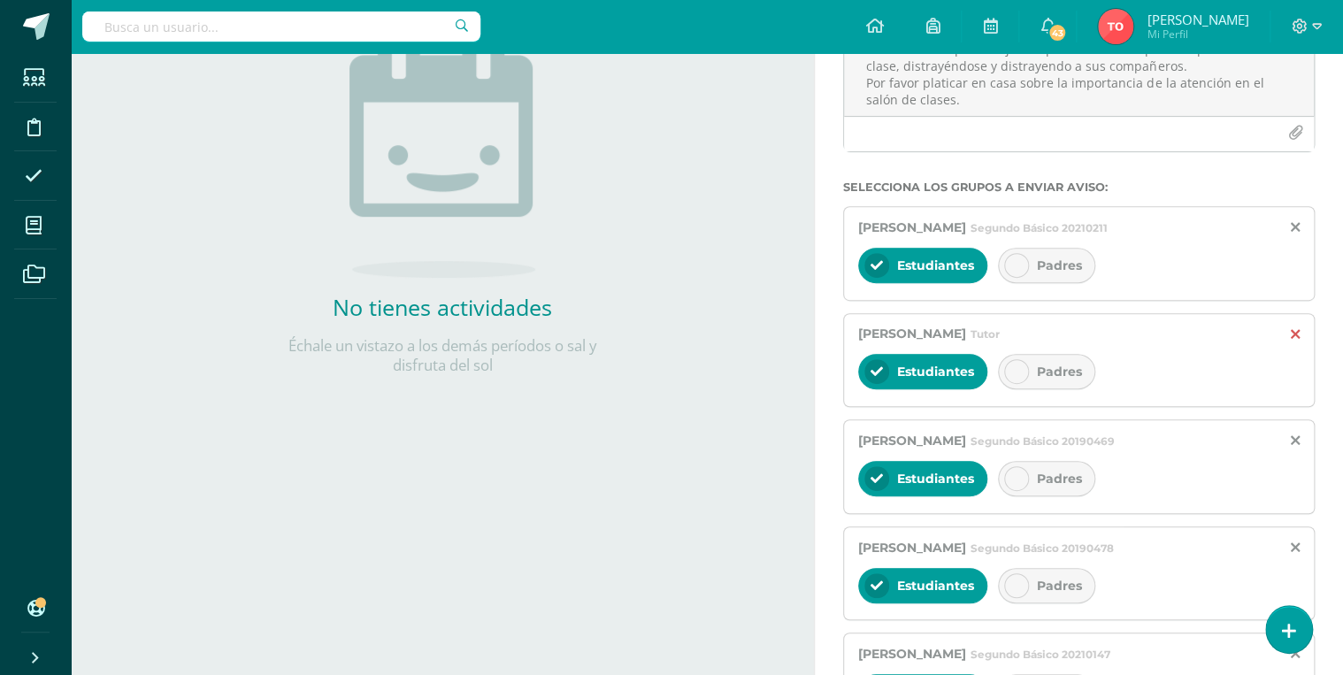
click at [1296, 330] on icon at bounding box center [1296, 334] width 10 height 15
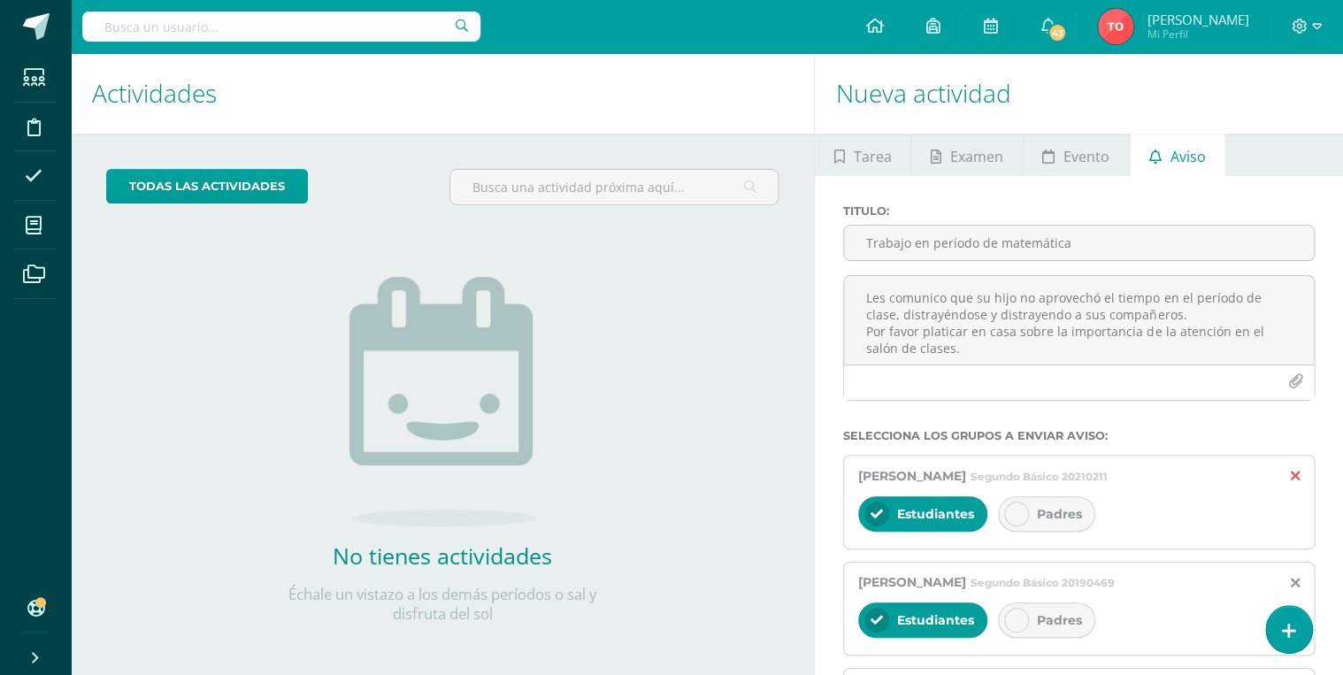
click at [1295, 475] on icon at bounding box center [1296, 476] width 10 height 15
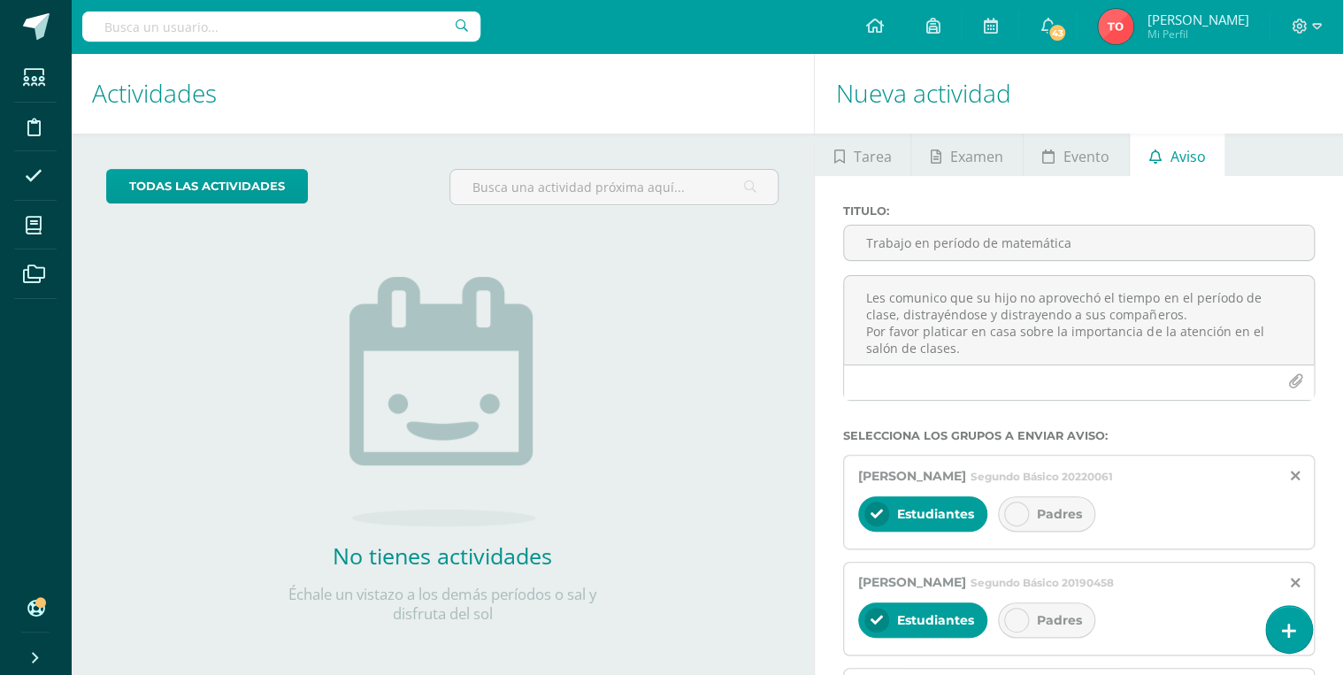
click at [1295, 475] on icon at bounding box center [1296, 476] width 10 height 15
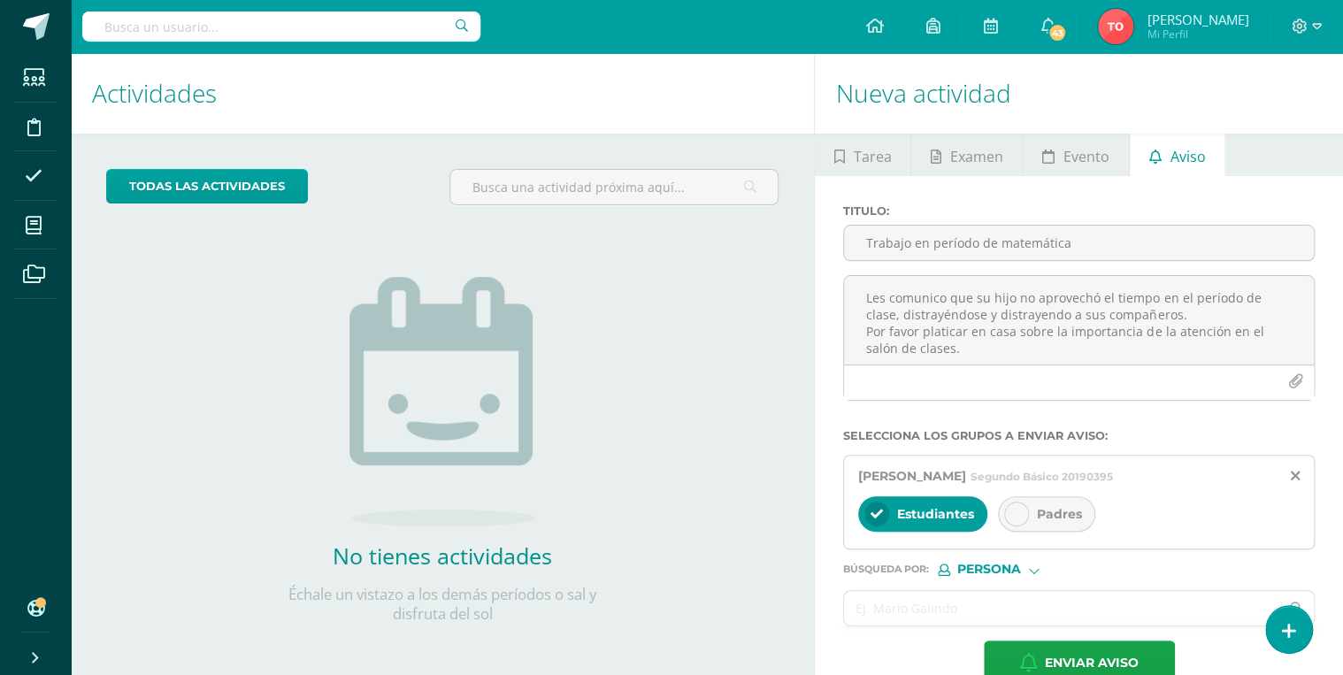
click at [1295, 475] on icon at bounding box center [1296, 476] width 10 height 15
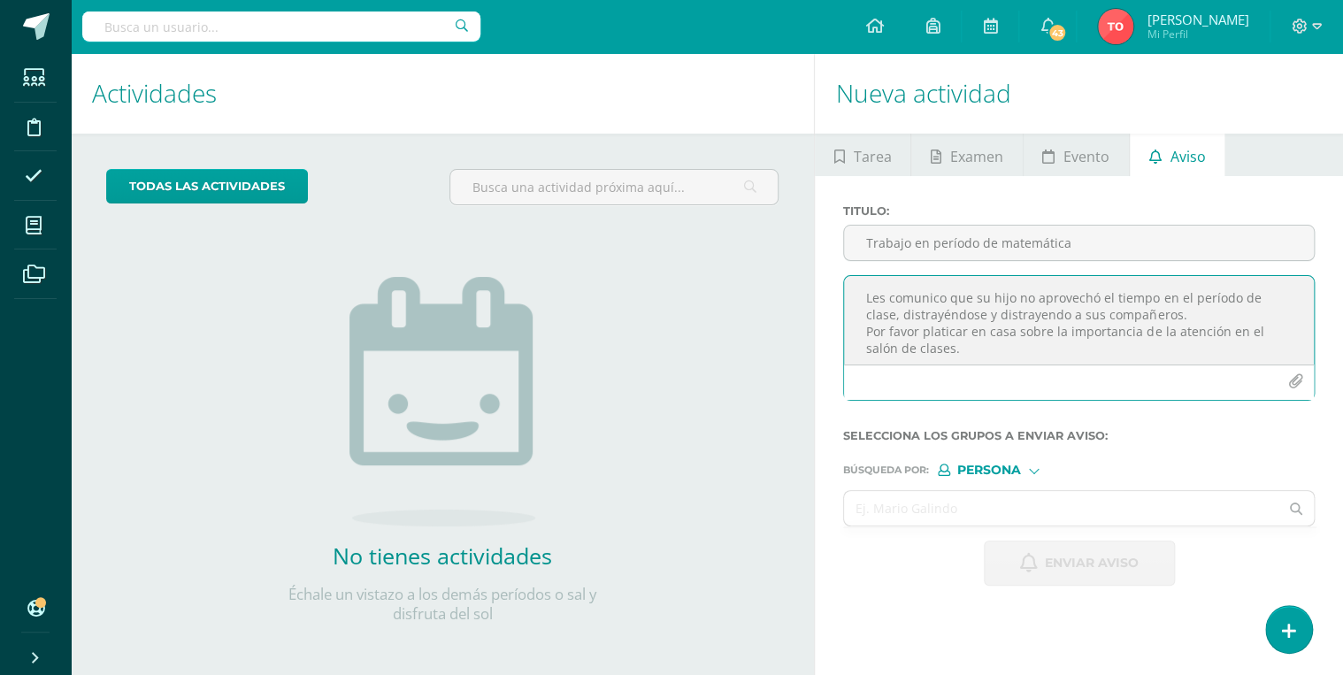
click at [983, 357] on textarea "Les comunico que su hijo no aprovechó el tiempo en el período de clase, distray…" at bounding box center [1079, 320] width 470 height 88
paste textarea "El día [PERSON_NAME][DATE] se devuelve prueba formativa, se da la opción de tra…"
click at [859, 295] on textarea "Les comunico que su hijo no aprovechó el tiempo en el período de clase, distray…" at bounding box center [1079, 320] width 470 height 88
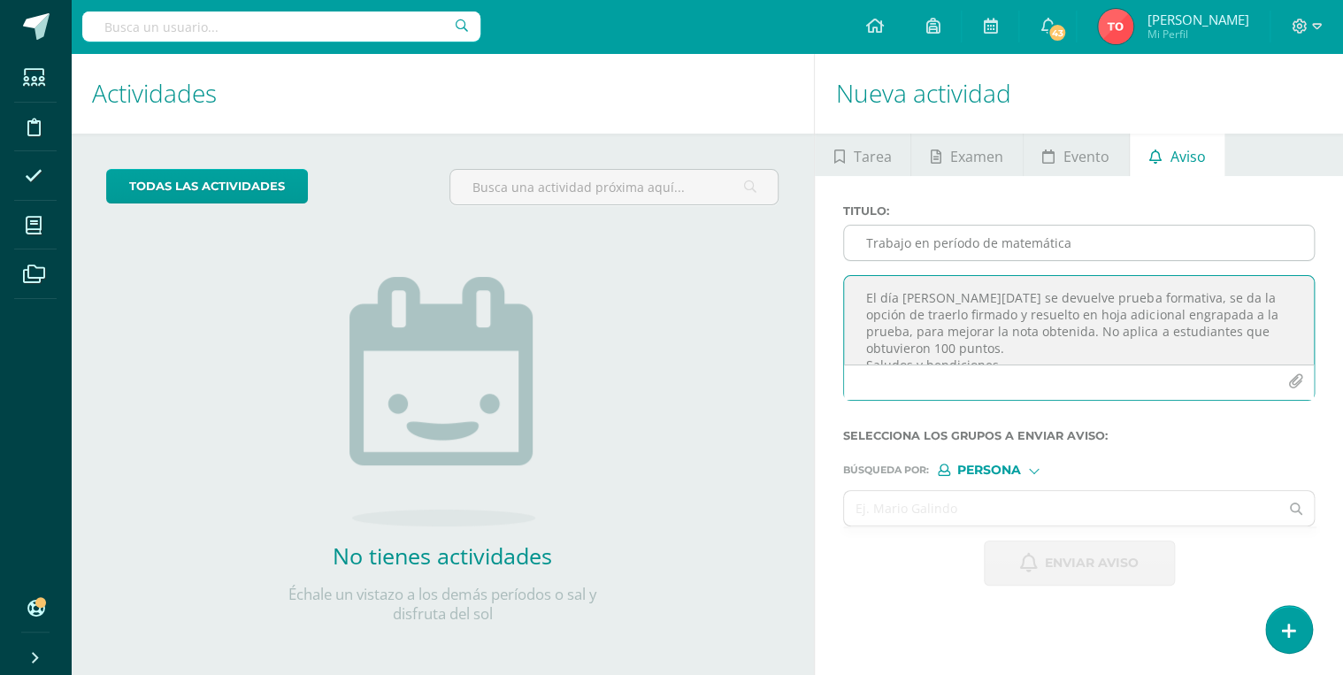
type textarea "El día [PERSON_NAME][DATE] se devuelve prueba formativa, se da la opción de tra…"
click at [1076, 240] on input "Trabajo en período de matemática" at bounding box center [1079, 243] width 470 height 34
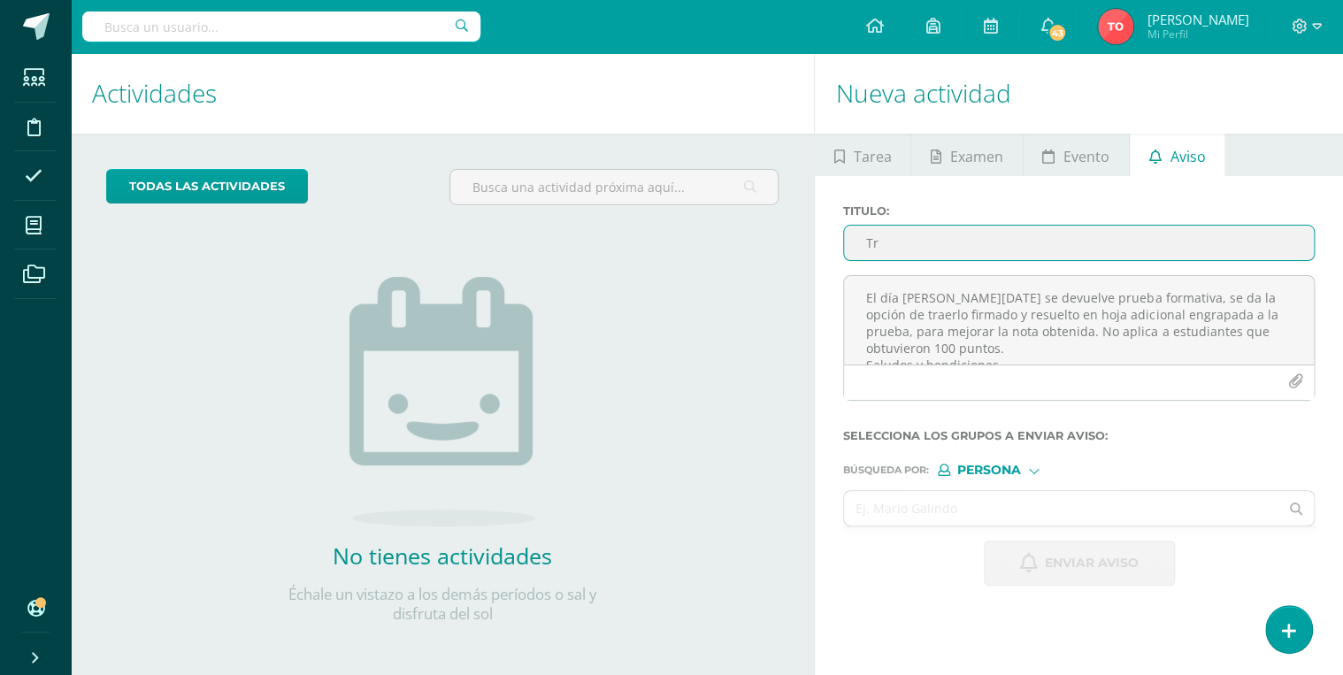
type input "T"
type input "e"
type input "d"
click at [1086, 226] on input "Devolución prueba formativa" at bounding box center [1079, 243] width 470 height 34
click at [1103, 236] on input "Devolución prueba formativa" at bounding box center [1079, 243] width 470 height 34
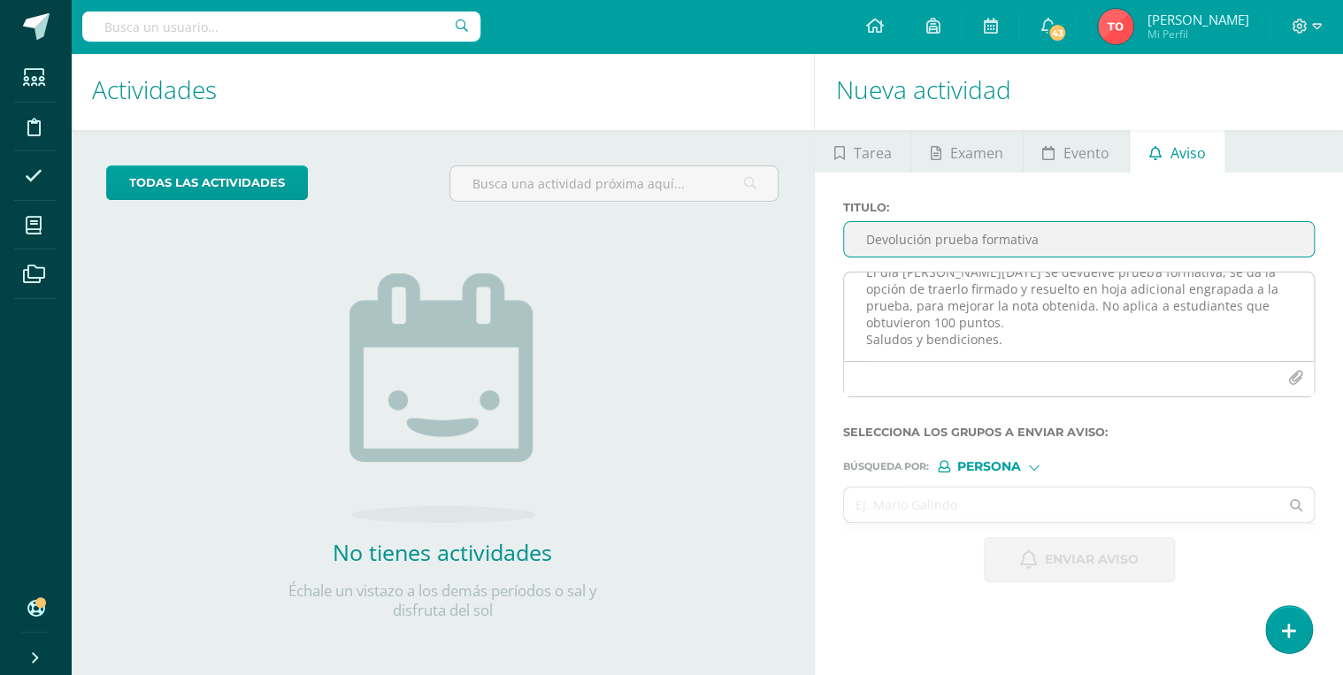
scroll to position [4, 0]
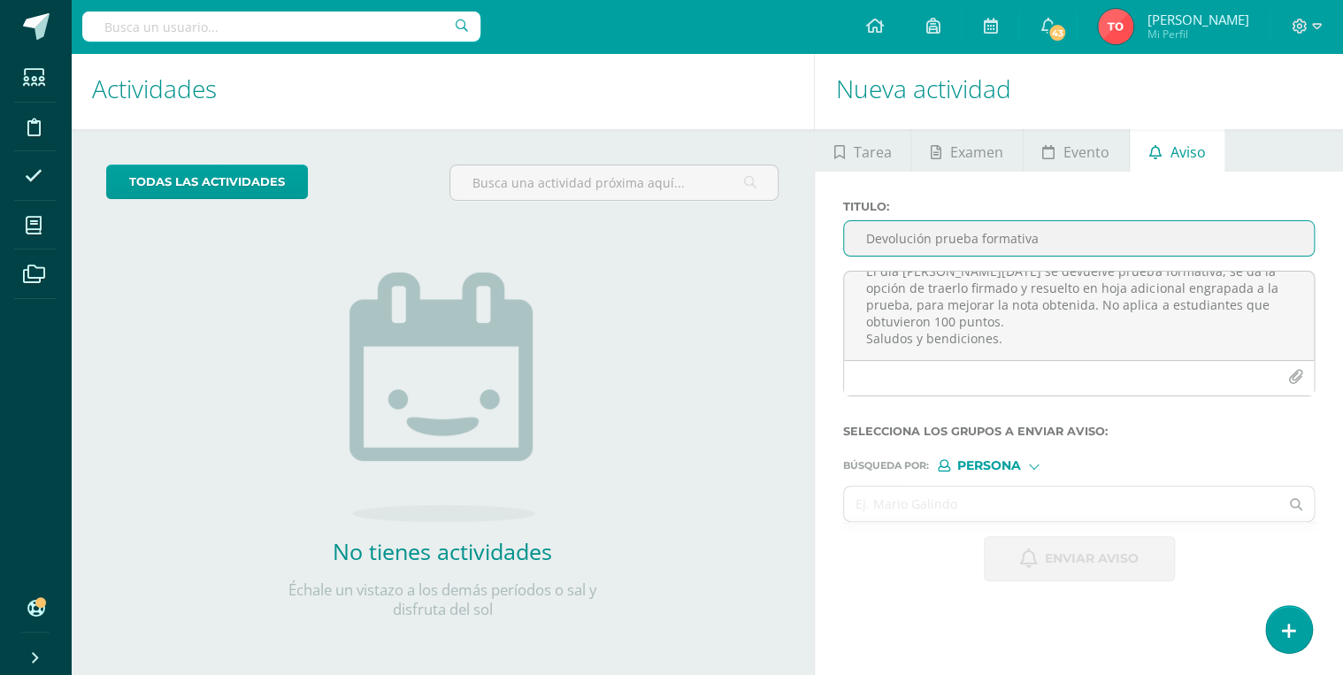
type input "Devolución prueba formativa"
click at [977, 469] on span "Persona" at bounding box center [989, 466] width 64 height 10
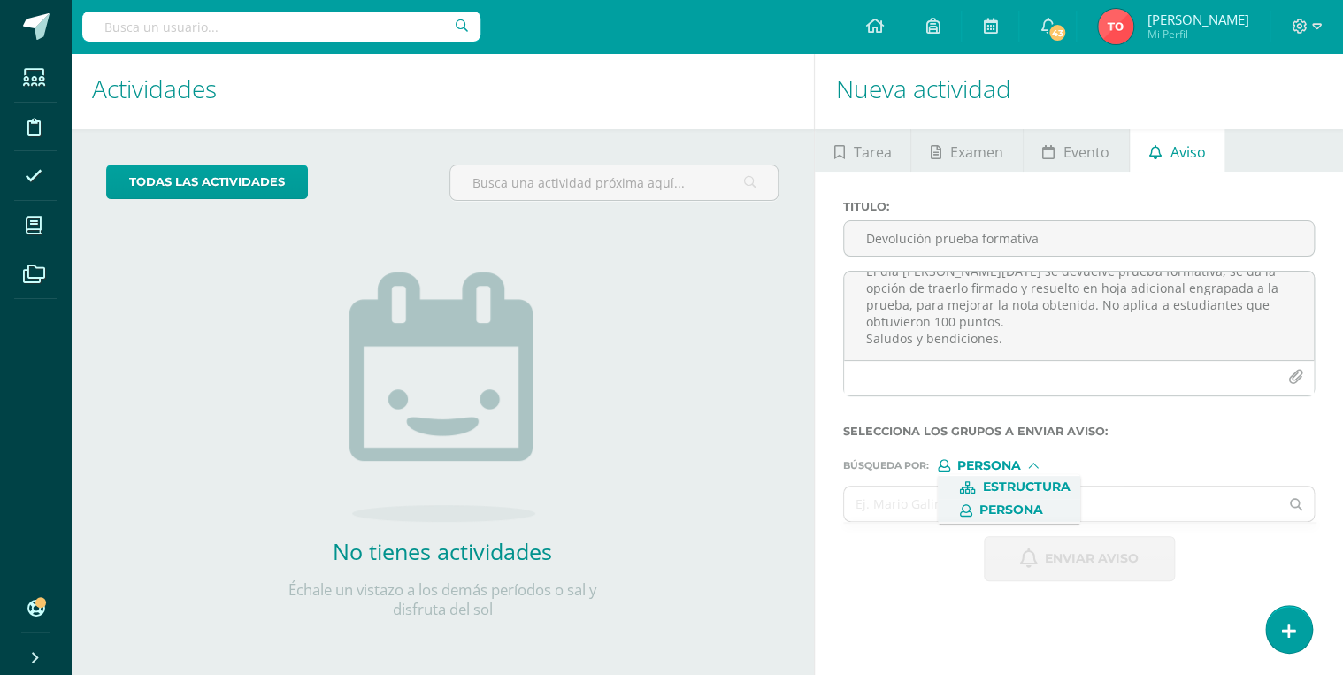
click at [996, 485] on span "Estructura" at bounding box center [1026, 487] width 88 height 10
click at [998, 494] on input "text" at bounding box center [1061, 503] width 434 height 34
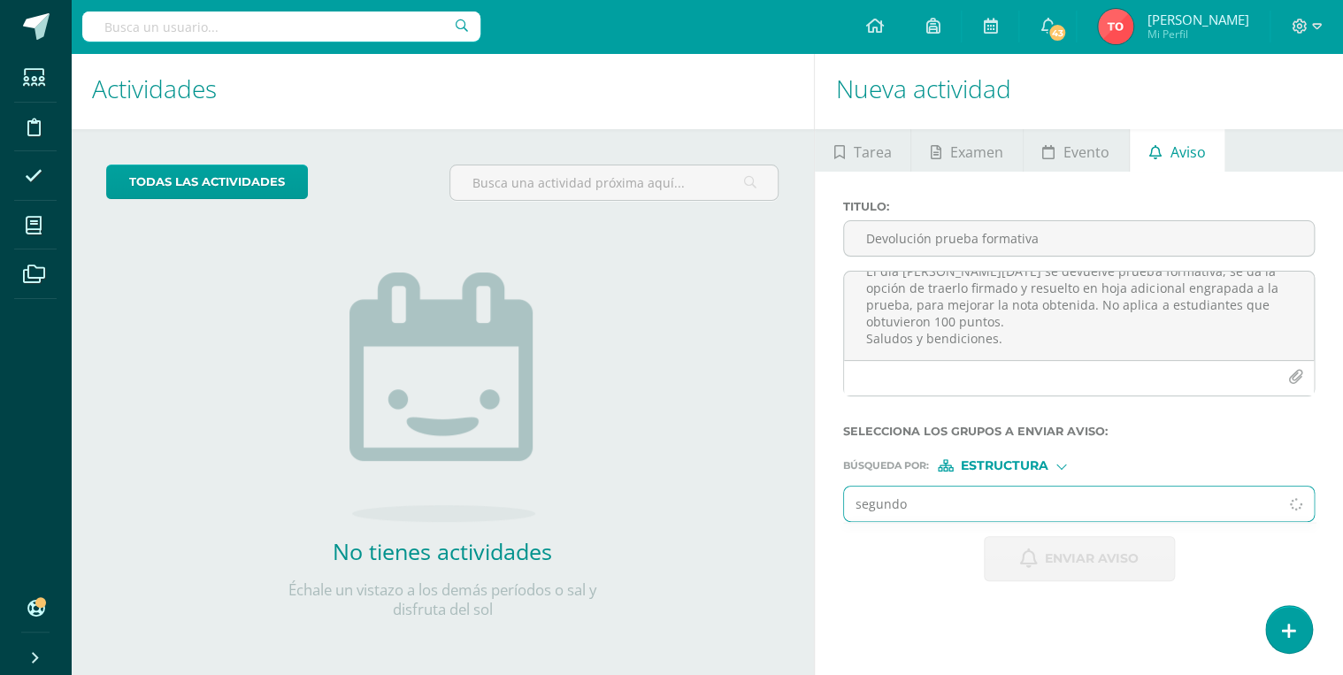
type input "segundo"
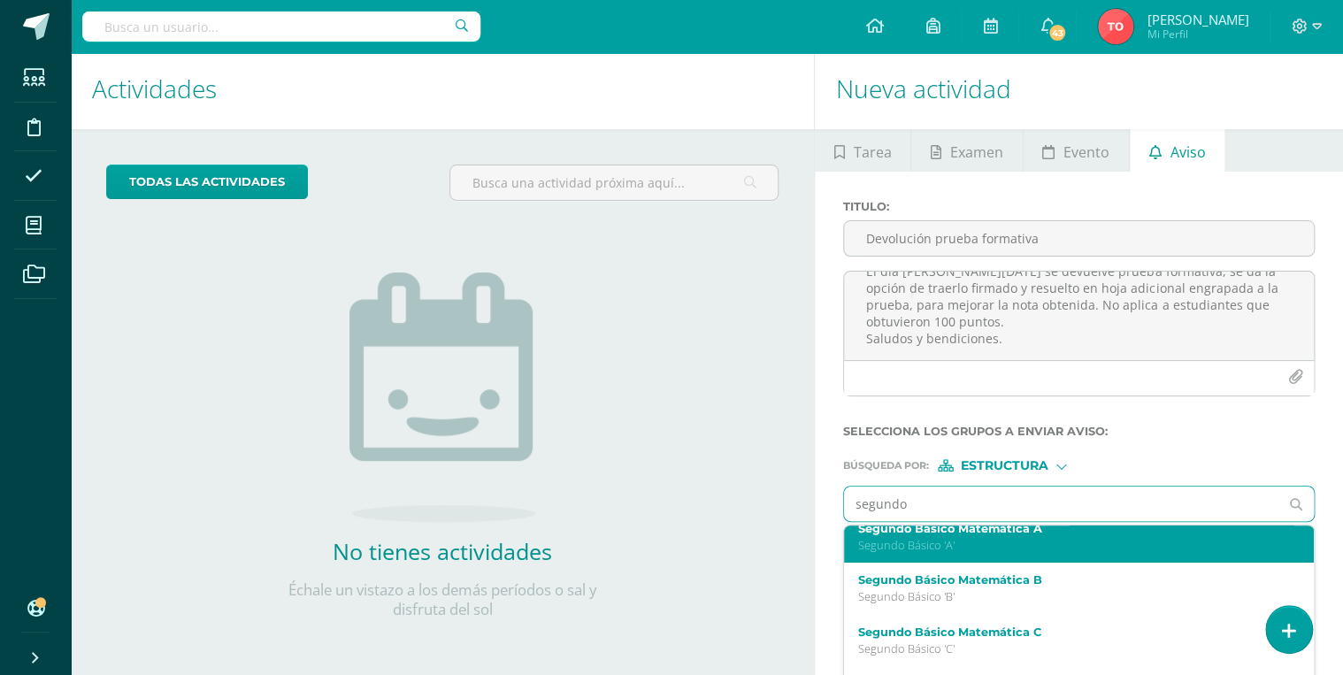
scroll to position [154, 0]
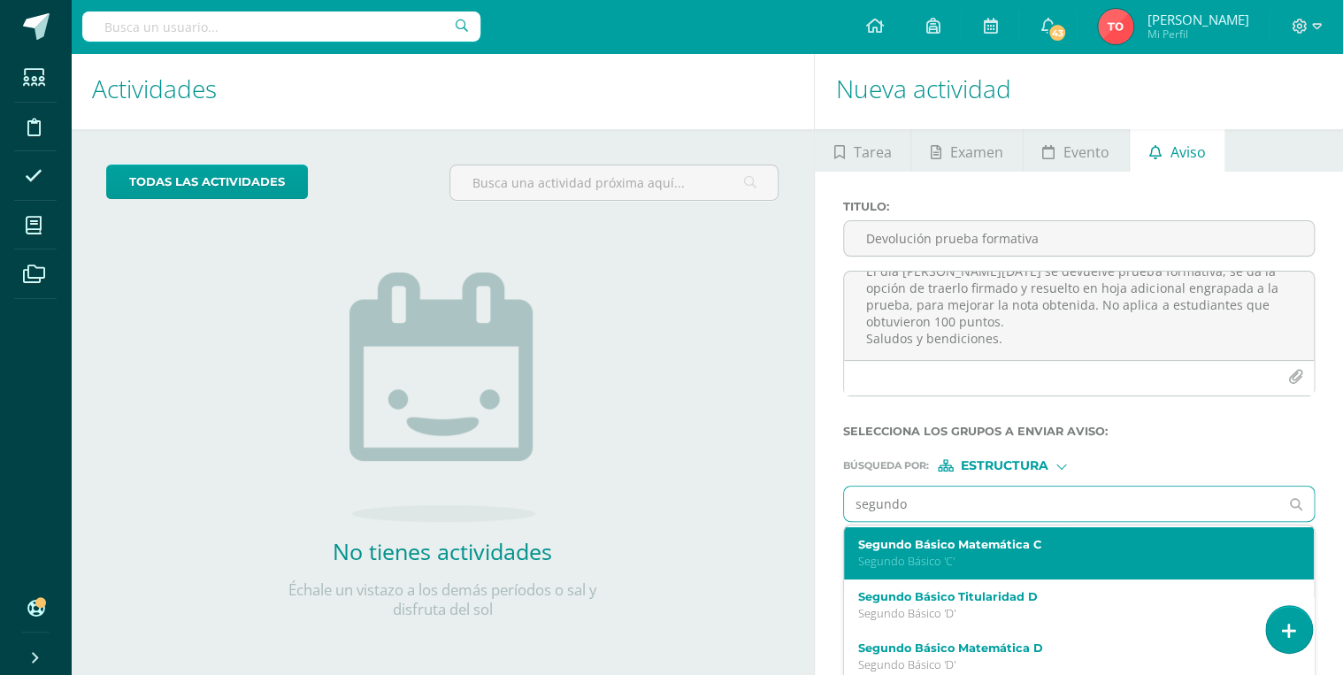
click at [994, 548] on label "Segundo Básico Matemática C" at bounding box center [1069, 544] width 423 height 13
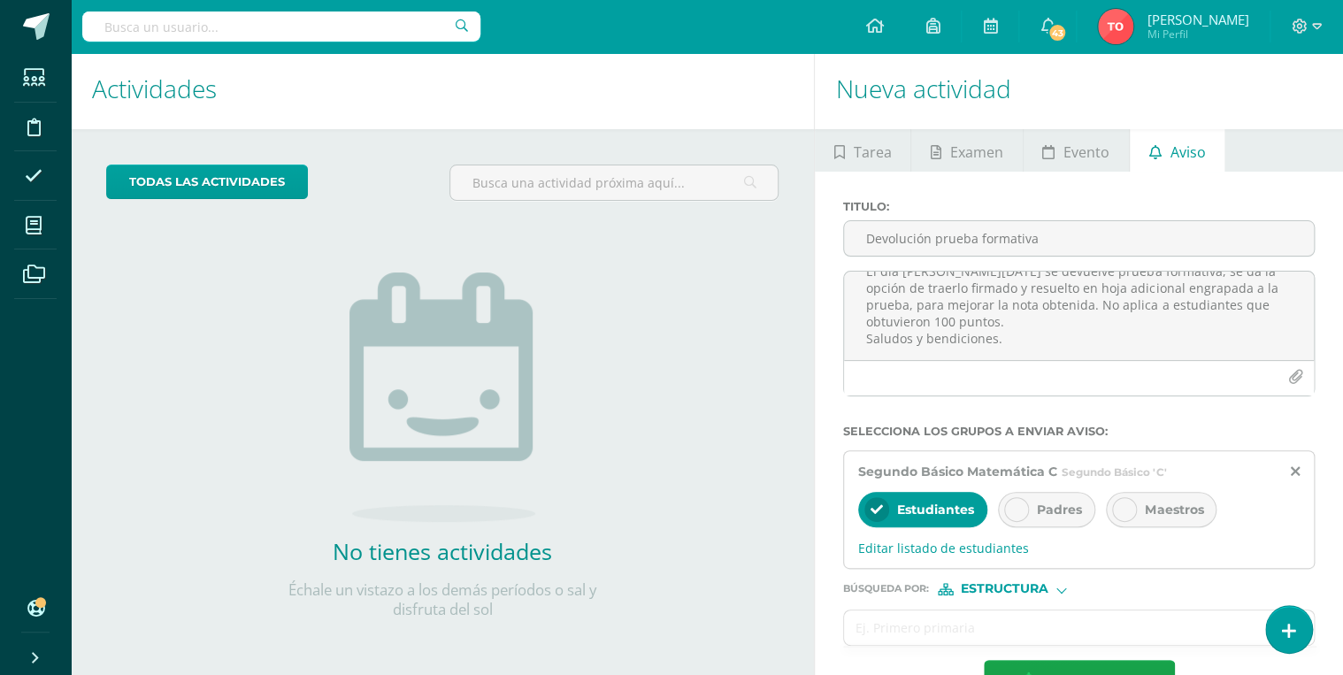
click at [1037, 504] on span "Padres" at bounding box center [1059, 510] width 45 height 16
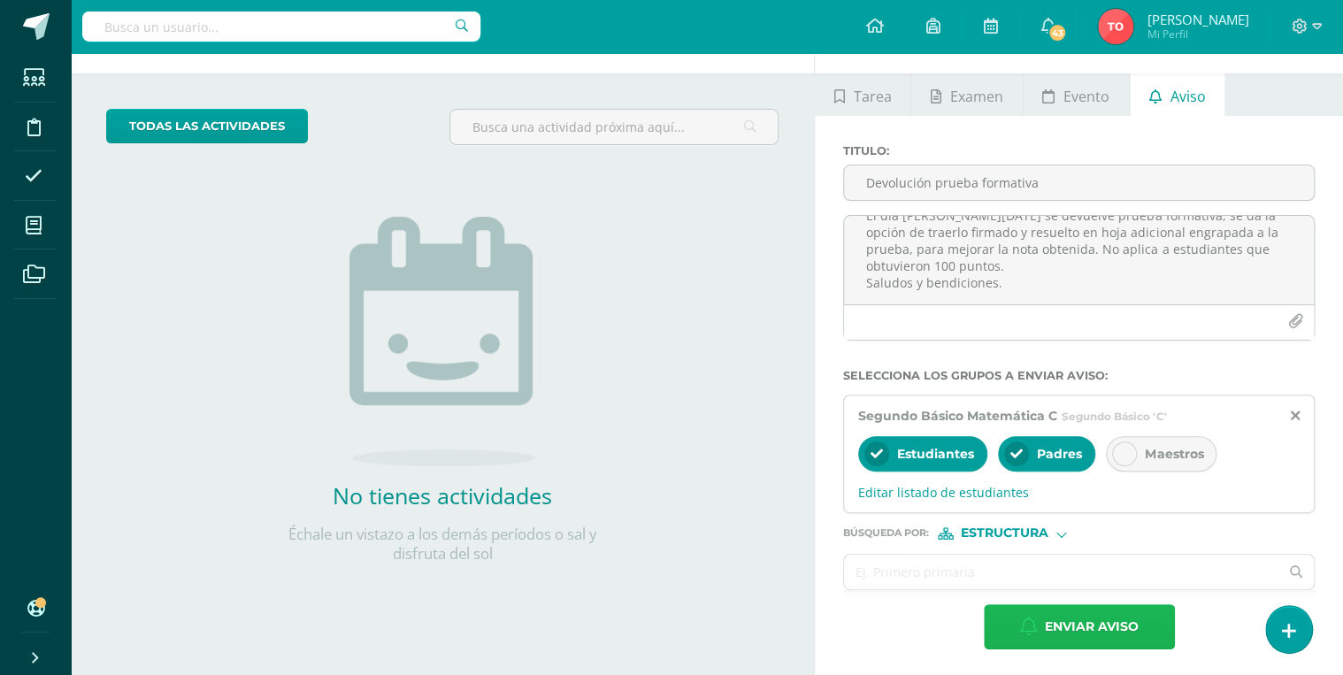
click at [1086, 621] on span "Enviar aviso" at bounding box center [1092, 626] width 94 height 43
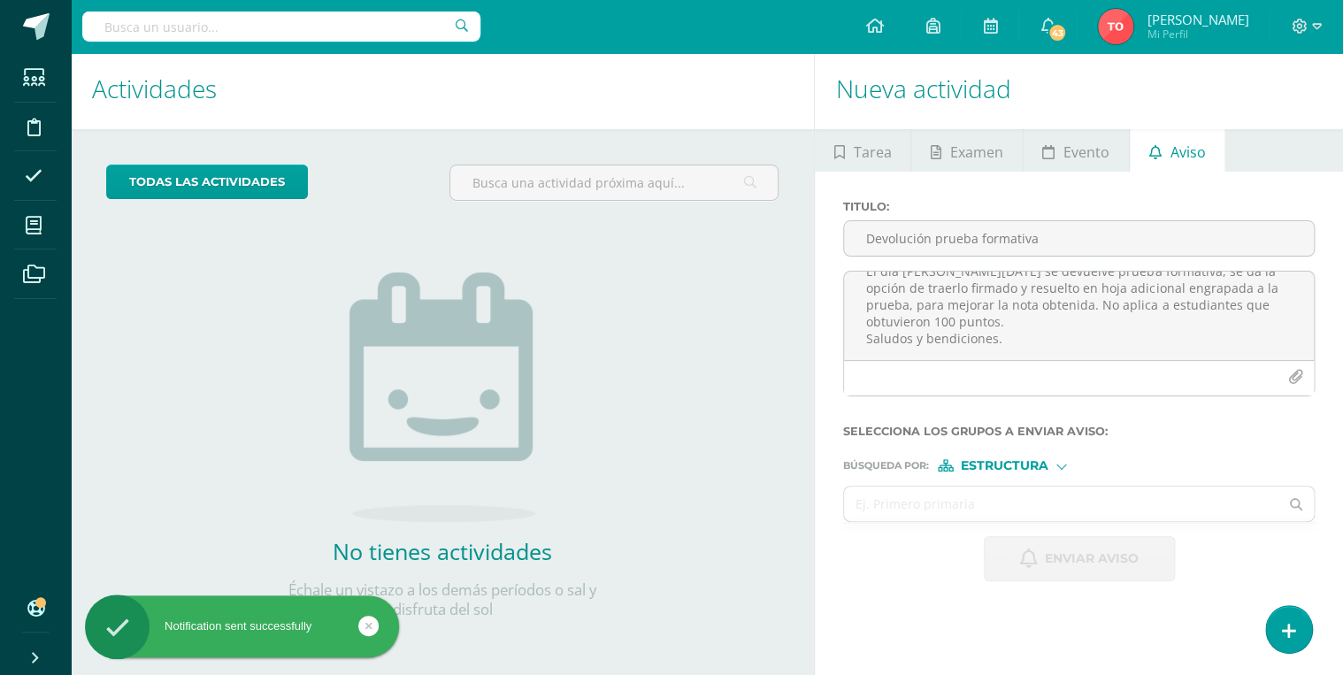
scroll to position [0, 0]
